Goal: Find specific page/section: Find specific page/section

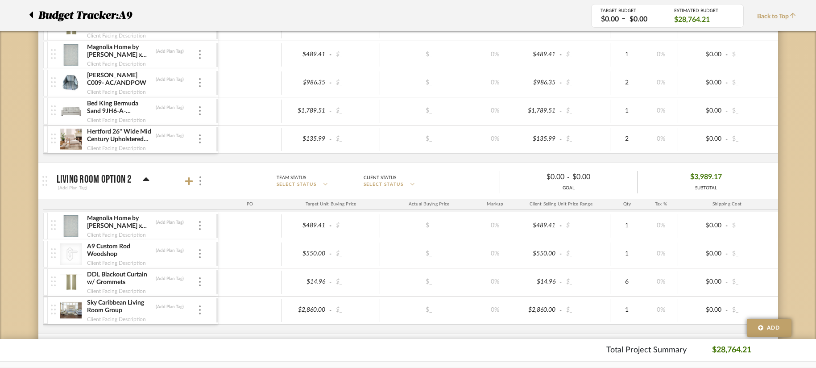
click at [33, 10] on icon at bounding box center [31, 14] width 4 height 11
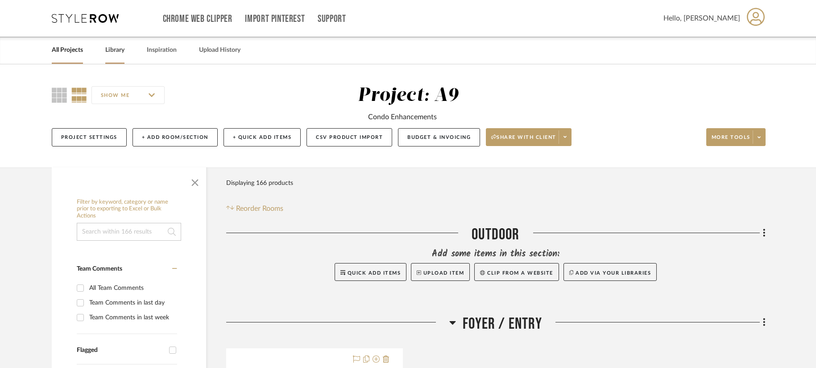
click at [116, 52] on link "Library" at bounding box center [114, 50] width 19 height 12
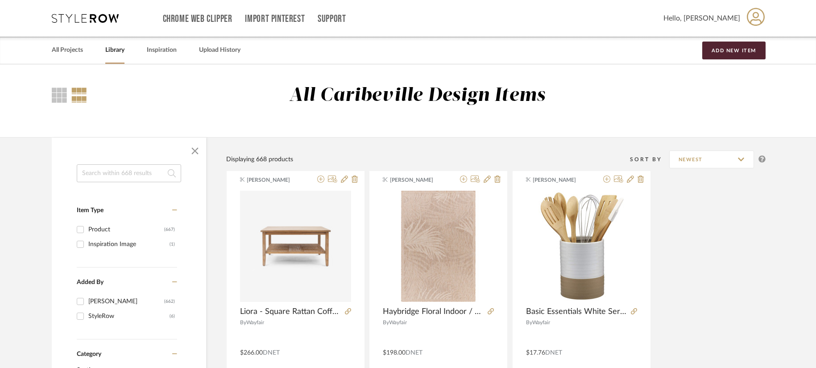
click at [109, 171] on input at bounding box center [129, 173] width 104 height 18
type input "[PERSON_NAME]"
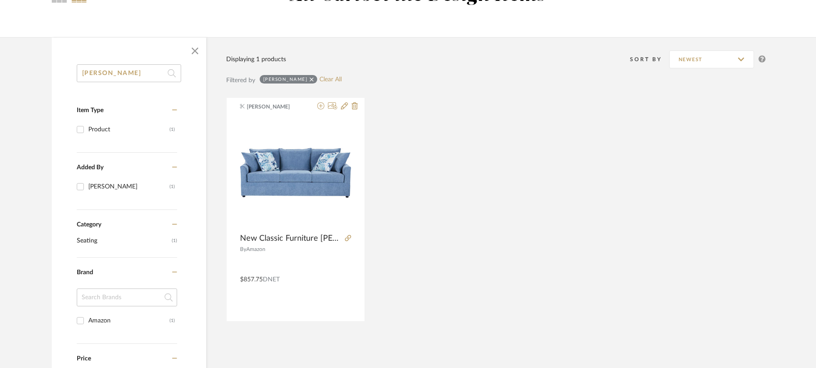
scroll to position [89, 0]
